Goal: Transaction & Acquisition: Purchase product/service

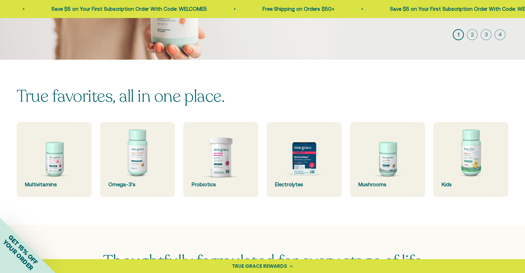
scroll to position [133, 0]
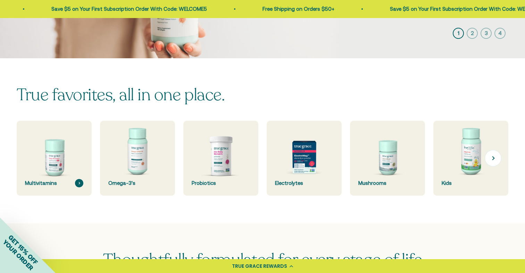
click at [68, 163] on img at bounding box center [54, 158] width 79 height 79
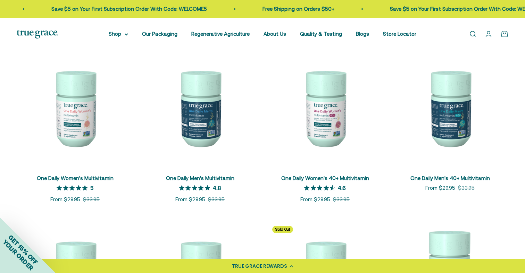
scroll to position [137, 0]
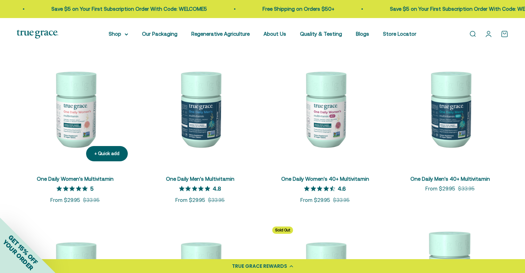
click at [79, 124] on img at bounding box center [75, 108] width 117 height 117
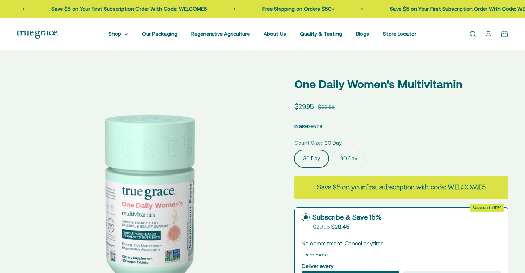
select select "3"
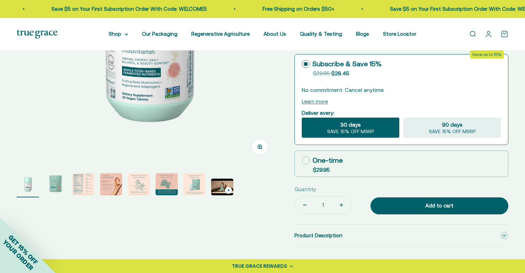
scroll to position [164, 0]
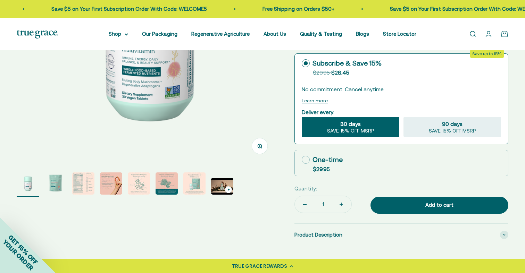
click at [82, 193] on img "Go to item 3" at bounding box center [83, 183] width 22 height 22
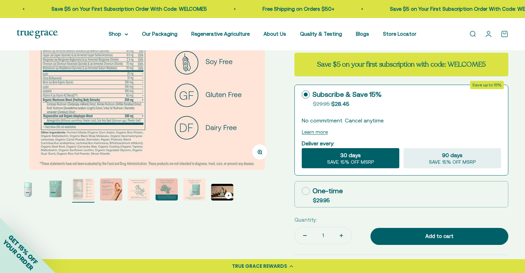
scroll to position [134, 0]
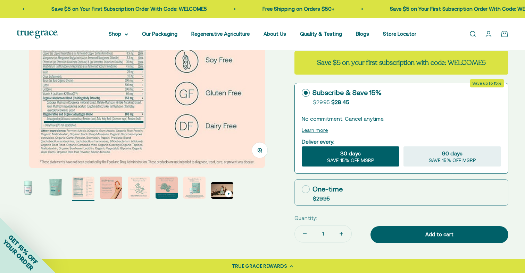
click at [120, 187] on img "Go to item 4" at bounding box center [111, 188] width 22 height 22
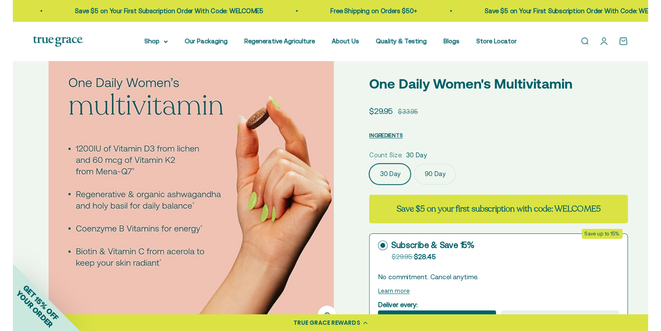
scroll to position [0, 795]
